Goal: Task Accomplishment & Management: Complete application form

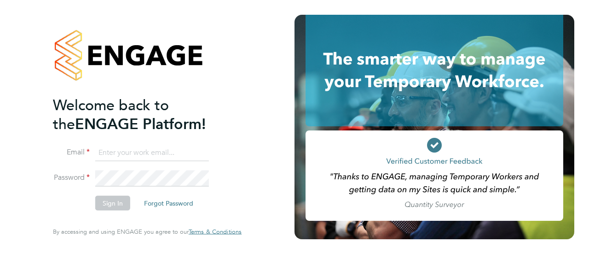
type input "danielle.nicholas@uk.g4s.com"
click at [111, 202] on button "Sign In" at bounding box center [112, 203] width 35 height 15
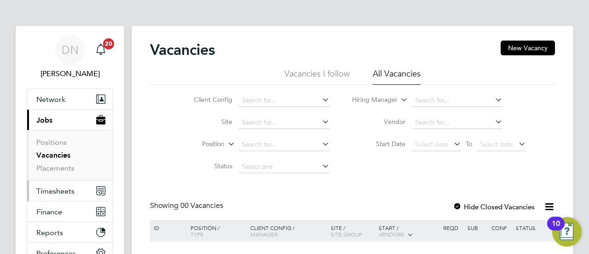
click at [59, 190] on span "Timesheets" at bounding box center [55, 190] width 38 height 9
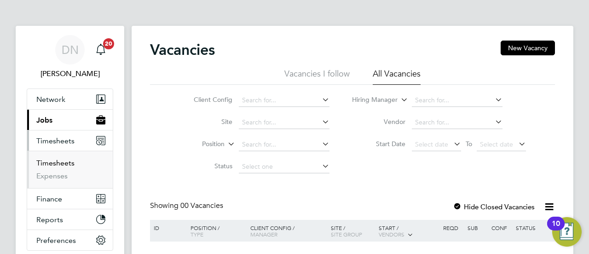
click at [63, 163] on link "Timesheets" at bounding box center [55, 162] width 38 height 9
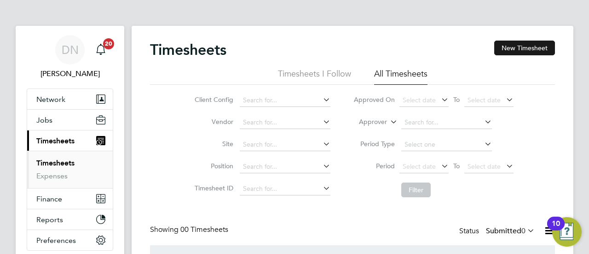
click at [514, 43] on button "New Timesheet" at bounding box center [524, 47] width 61 height 15
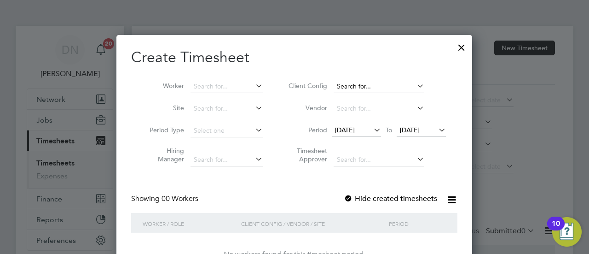
scroll to position [5, 4]
click at [243, 89] on input at bounding box center [226, 86] width 72 height 13
click at [251, 198] on li "[PERSON_NAME]" at bounding box center [257, 198] width 134 height 12
type input "[PERSON_NAME]"
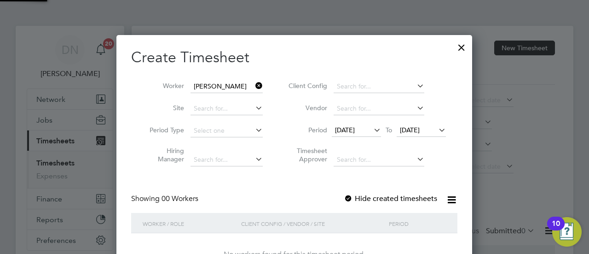
click at [372, 133] on icon at bounding box center [372, 129] width 0 height 13
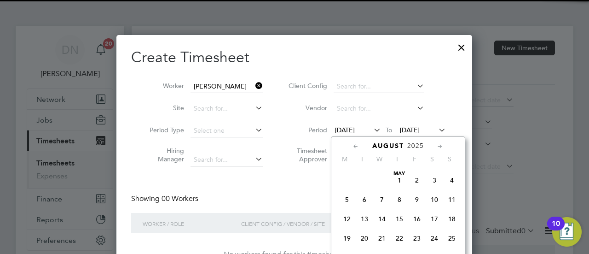
scroll to position [335, 0]
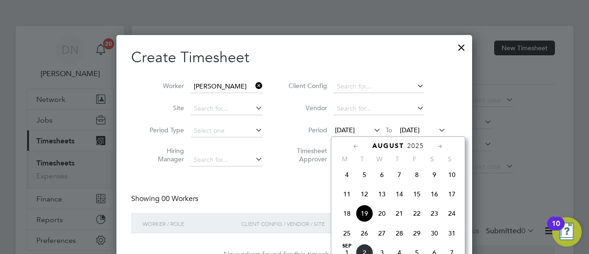
click at [347, 235] on span "25" at bounding box center [346, 232] width 17 height 17
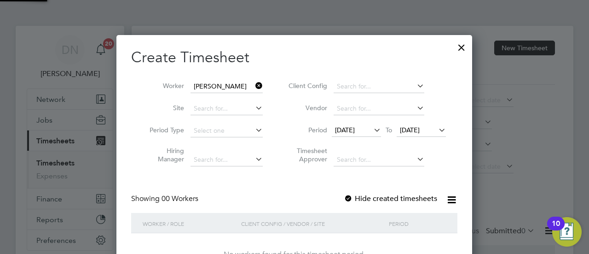
scroll to position [259, 356]
click at [355, 133] on span "[DATE]" at bounding box center [345, 130] width 20 height 8
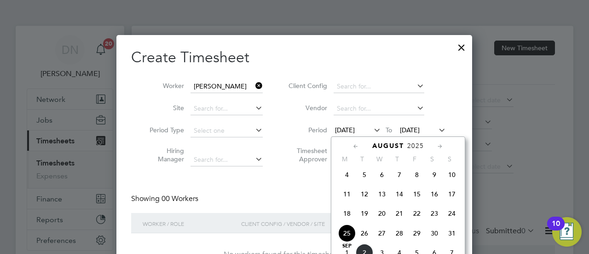
scroll to position [355, 0]
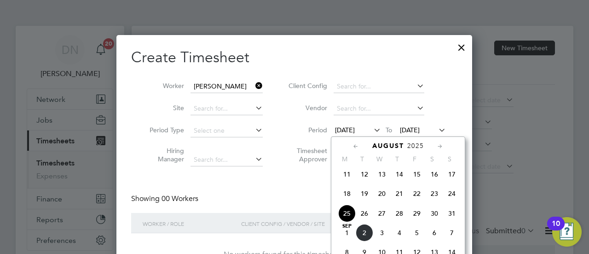
click at [349, 238] on span "[DATE]" at bounding box center [346, 232] width 17 height 17
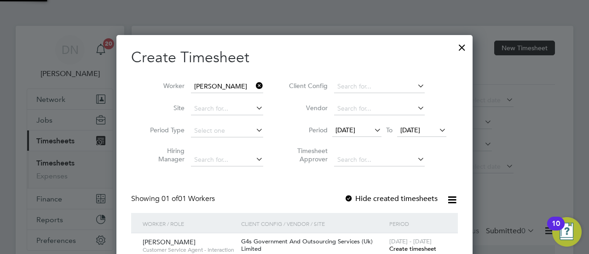
scroll to position [256, 357]
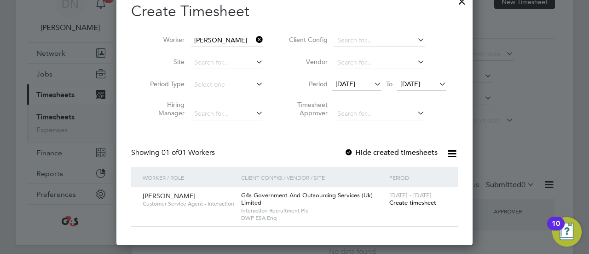
click at [410, 199] on span "Create timesheet" at bounding box center [412, 202] width 47 height 8
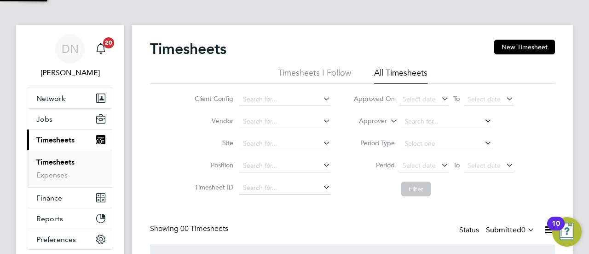
scroll to position [0, 0]
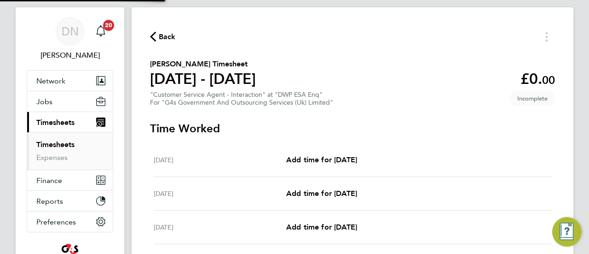
scroll to position [92, 0]
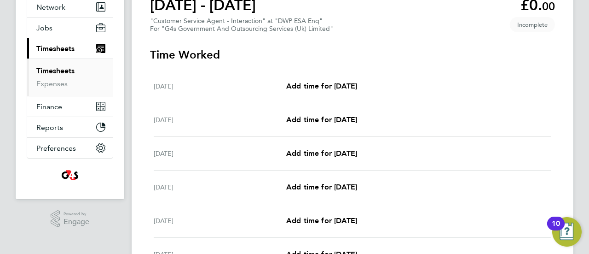
click at [303, 92] on div "[DATE] Add time for [DATE] Add time for [DATE]" at bounding box center [353, 86] width 398 height 34
click at [309, 85] on span "Add time for [DATE]" at bounding box center [321, 85] width 71 height 9
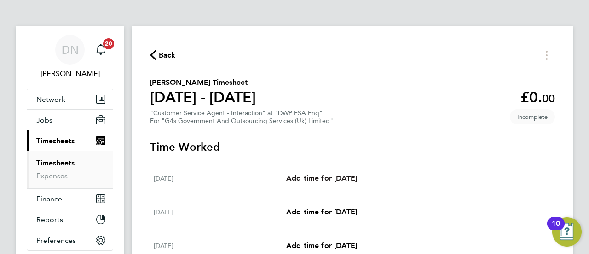
select select "30"
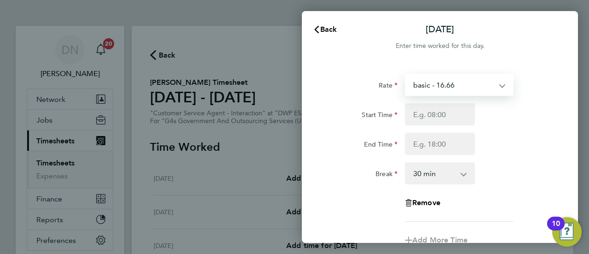
click at [460, 83] on select "basic - 16.66 System Issue Not Paid x1.5 - 24.73 System Issue Paid - 16.66 Annu…" at bounding box center [454, 85] width 96 height 20
click at [445, 93] on select "basic - 16.66 System Issue Not Paid x1.5 - 24.73 System Issue Paid - 16.66 Annu…" at bounding box center [454, 85] width 96 height 20
select select "30"
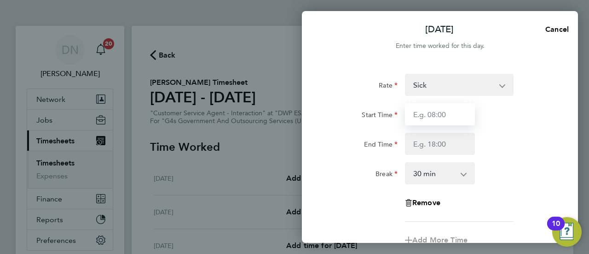
click at [433, 111] on input "Start Time" at bounding box center [440, 114] width 70 height 22
type input "07:45"
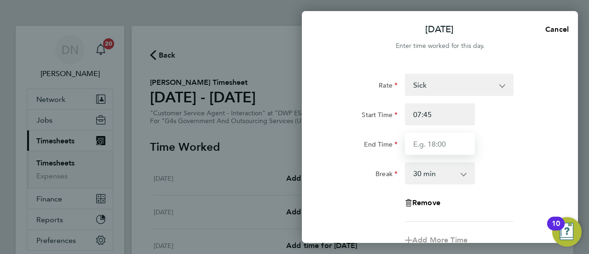
click at [432, 142] on input "End Time" at bounding box center [440, 144] width 70 height 22
type input "16:30"
click at [517, 171] on div "Break 0 min 15 min 30 min 45 min 60 min 75 min 90 min" at bounding box center [440, 173] width 232 height 22
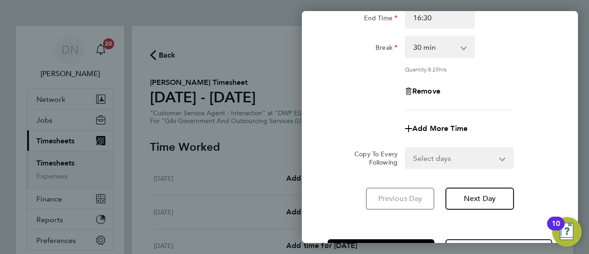
scroll to position [138, 0]
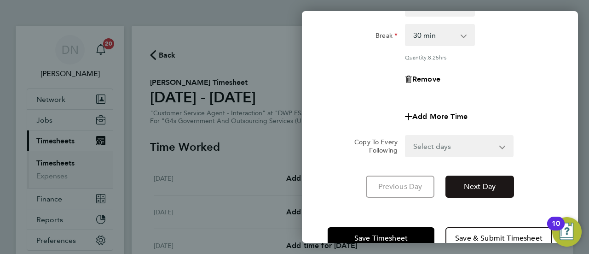
click at [476, 186] on span "Next Day" at bounding box center [480, 186] width 32 height 9
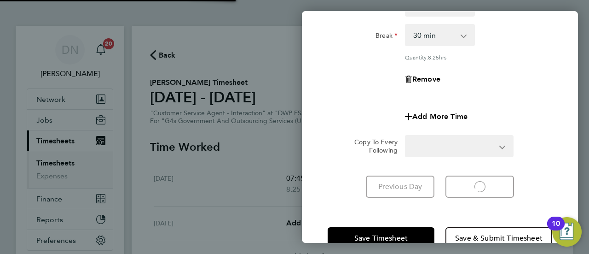
select select "30"
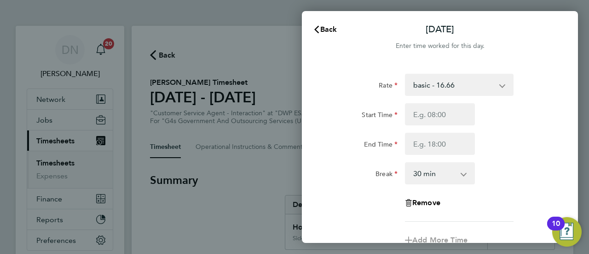
click at [444, 84] on select "basic - 16.66 System Issue Not Paid x1.5 - 24.73 System Issue Paid - 16.66 Annu…" at bounding box center [454, 85] width 96 height 20
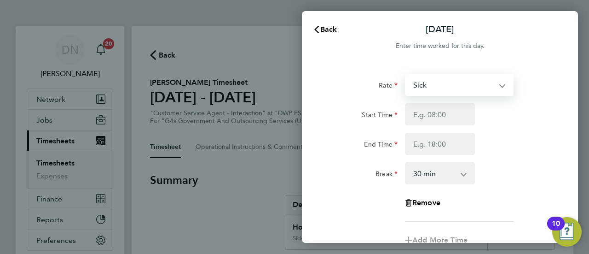
select select "30"
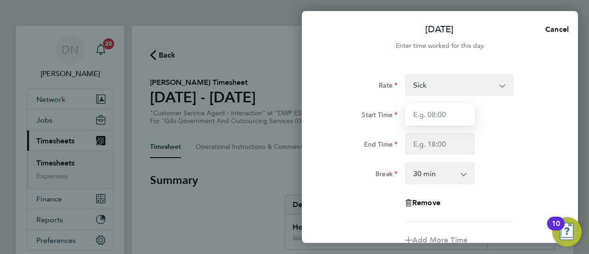
click at [452, 115] on input "Start Time" at bounding box center [440, 114] width 70 height 22
type input "08:45"
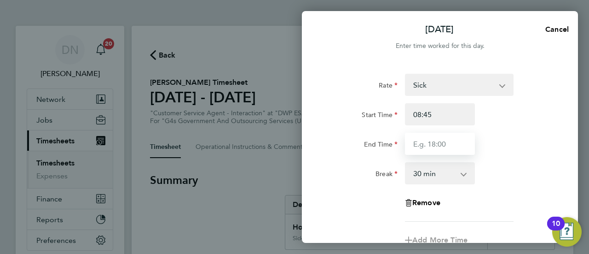
click at [428, 139] on input "End Time" at bounding box center [440, 144] width 70 height 22
type input "16:00"
click at [497, 140] on div "End Time 16:00" at bounding box center [440, 144] width 232 height 22
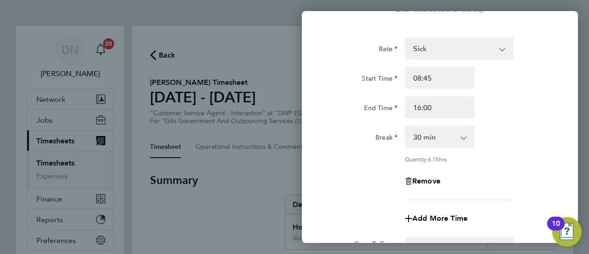
scroll to position [138, 0]
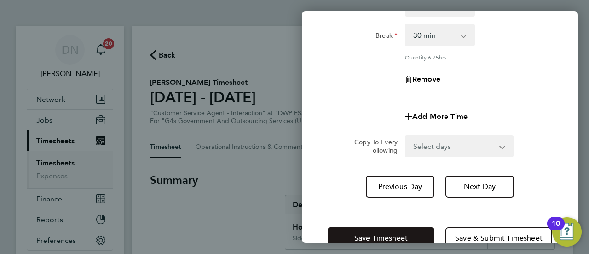
click at [406, 231] on button "Save Timesheet" at bounding box center [381, 238] width 107 height 22
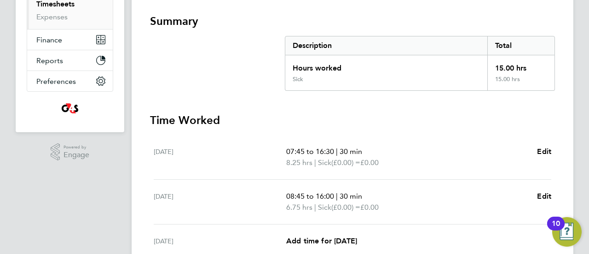
scroll to position [46, 0]
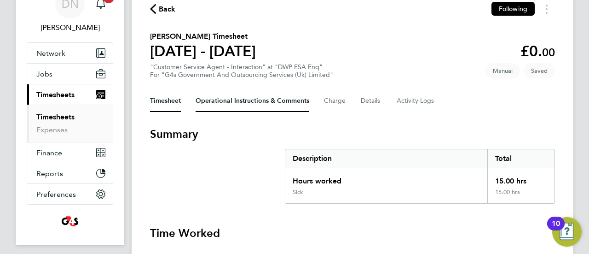
click at [274, 103] on Comments-tab "Operational Instructions & Comments" at bounding box center [253, 101] width 114 height 22
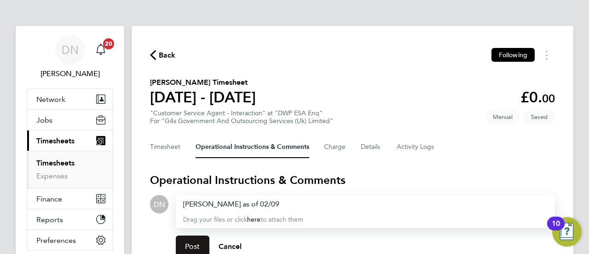
click at [196, 240] on button "Post" at bounding box center [193, 246] width 34 height 22
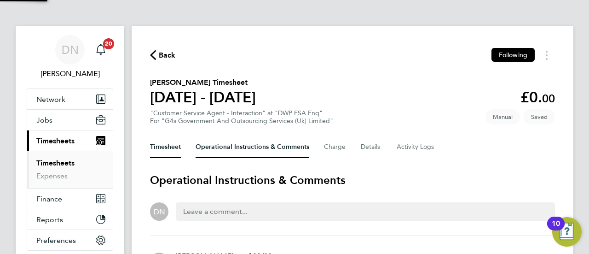
click at [173, 150] on button "Timesheet" at bounding box center [165, 147] width 31 height 22
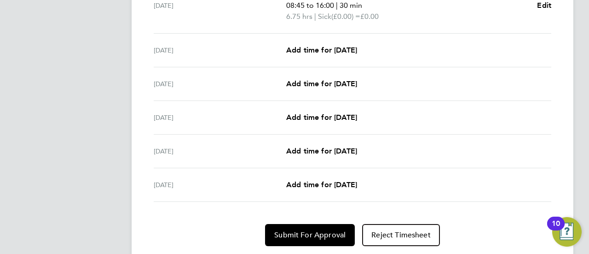
scroll to position [376, 0]
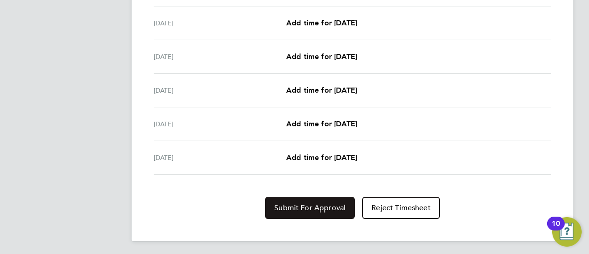
click at [301, 200] on button "Submit For Approval" at bounding box center [310, 207] width 90 height 22
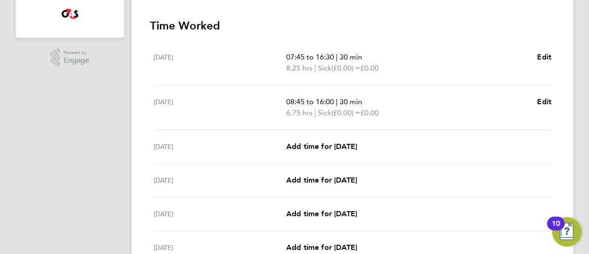
scroll to position [146, 0]
